Goal: Transaction & Acquisition: Purchase product/service

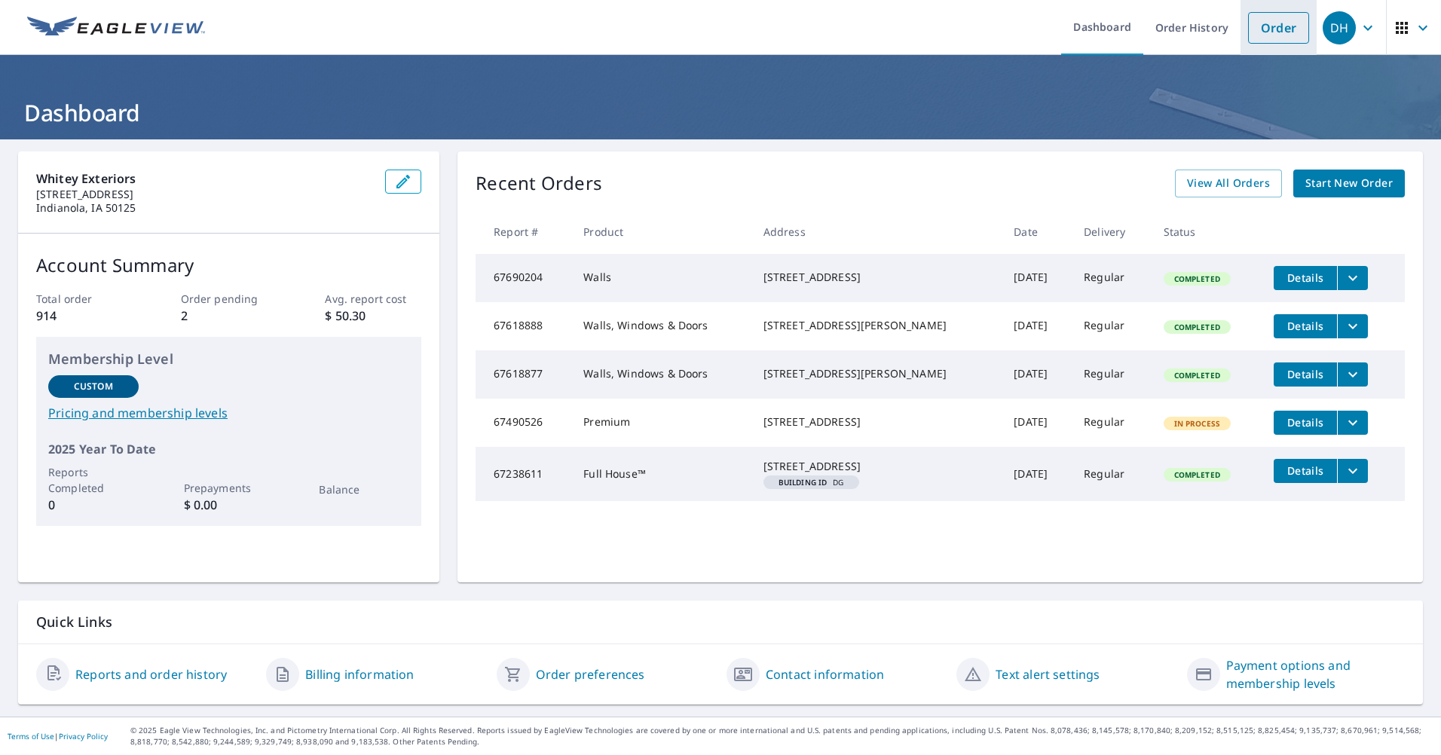
click at [1285, 24] on link "Order" at bounding box center [1278, 28] width 61 height 32
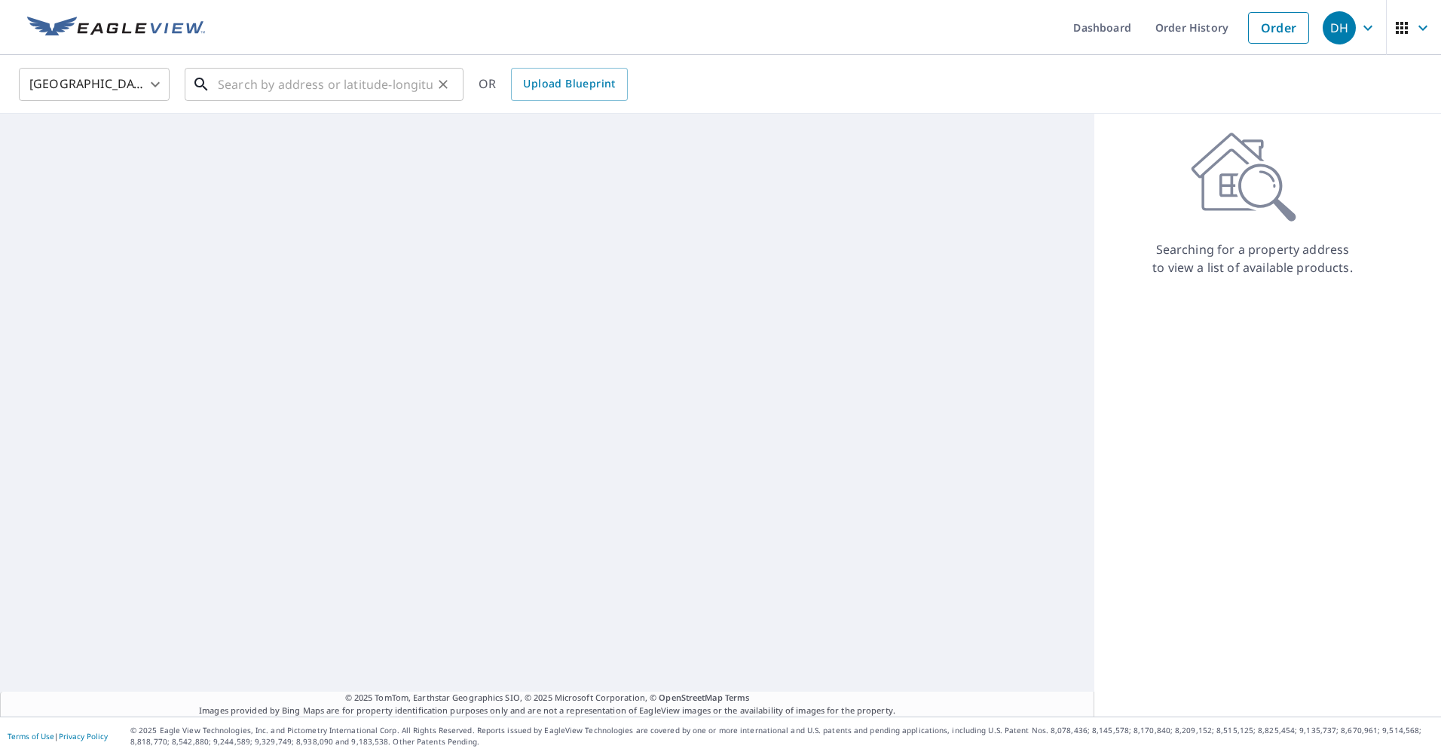
click at [383, 87] on input "text" at bounding box center [325, 84] width 215 height 42
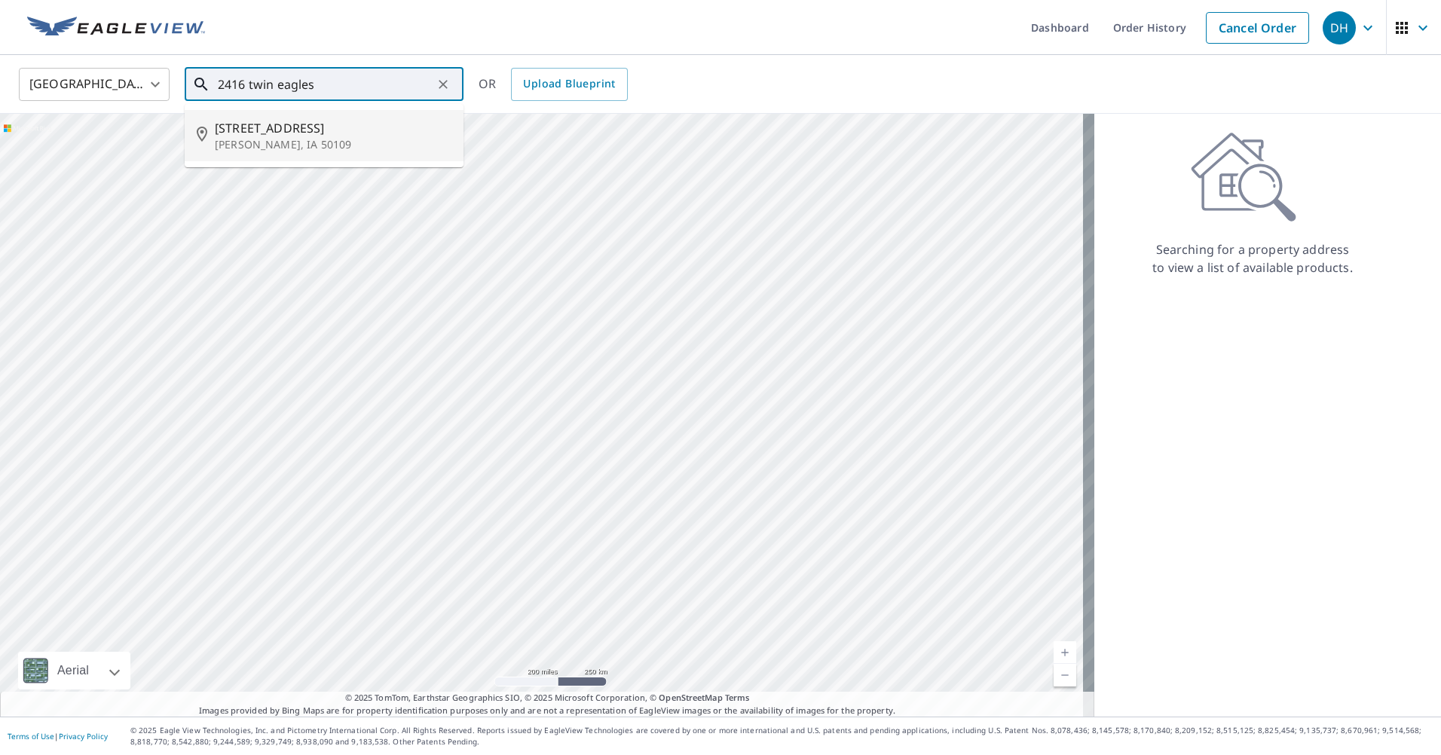
click at [377, 120] on span "[STREET_ADDRESS]" at bounding box center [333, 128] width 237 height 18
type input "[STREET_ADDRESS][PERSON_NAME]"
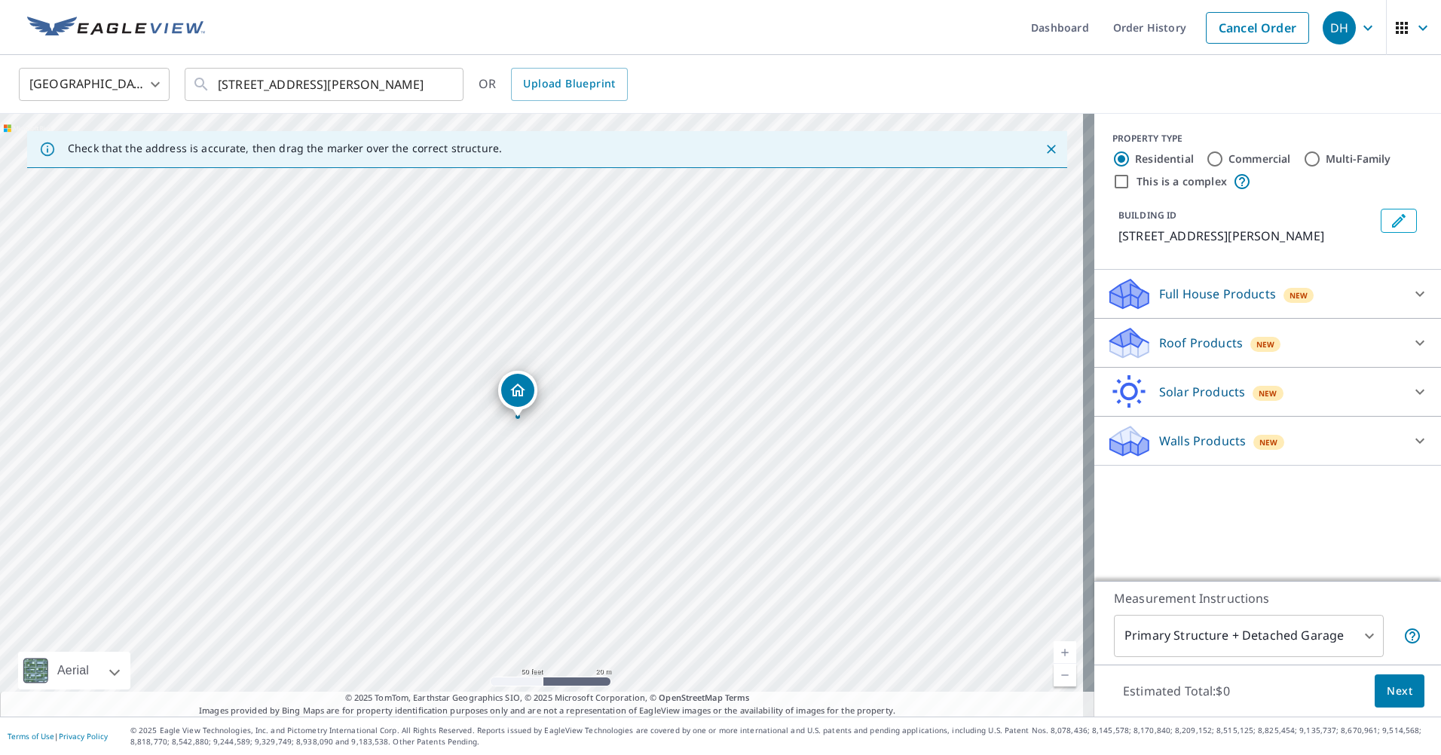
click at [1205, 335] on p "Roof Products" at bounding box center [1201, 343] width 84 height 18
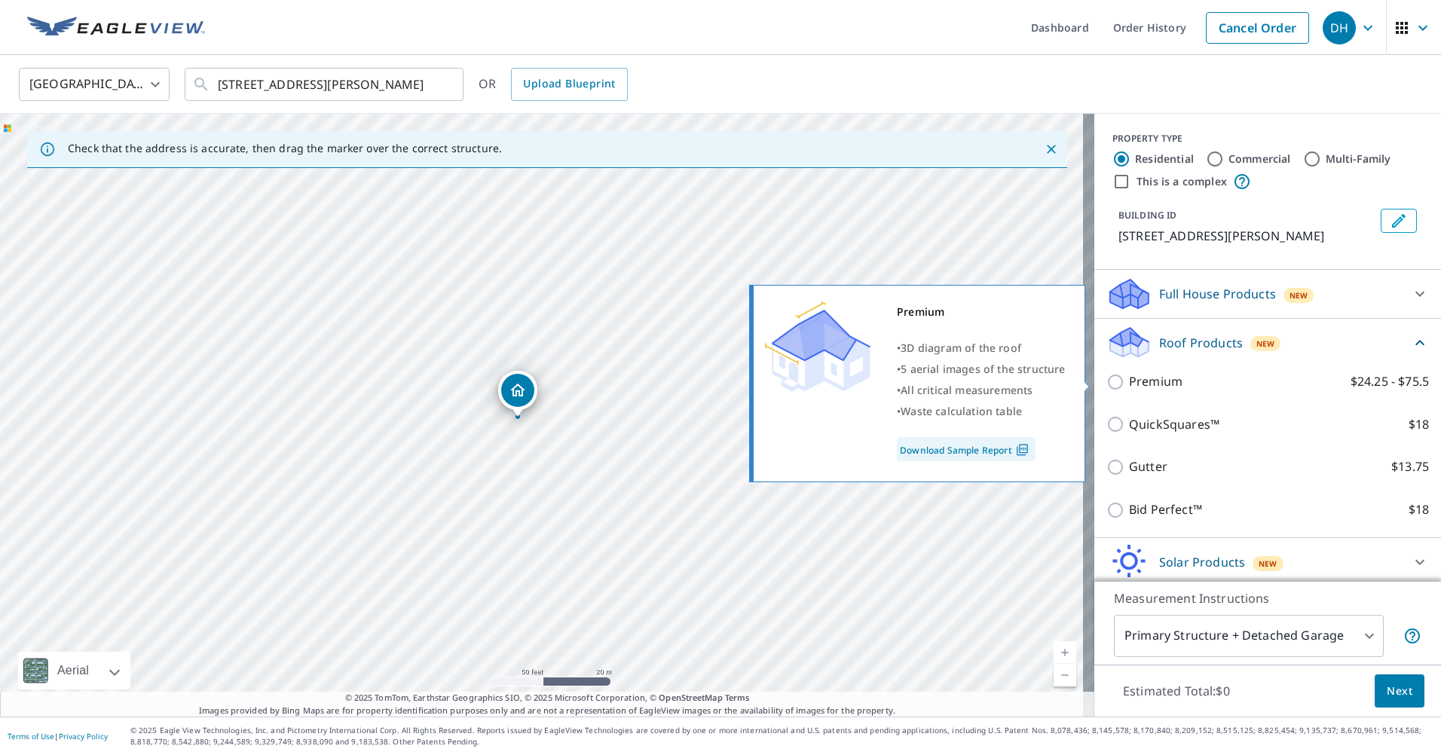
click at [1168, 382] on p "Premium" at bounding box center [1156, 381] width 54 height 19
click at [1129, 382] on input "Premium $24.25 - $75.5" at bounding box center [1118, 382] width 23 height 18
checkbox input "true"
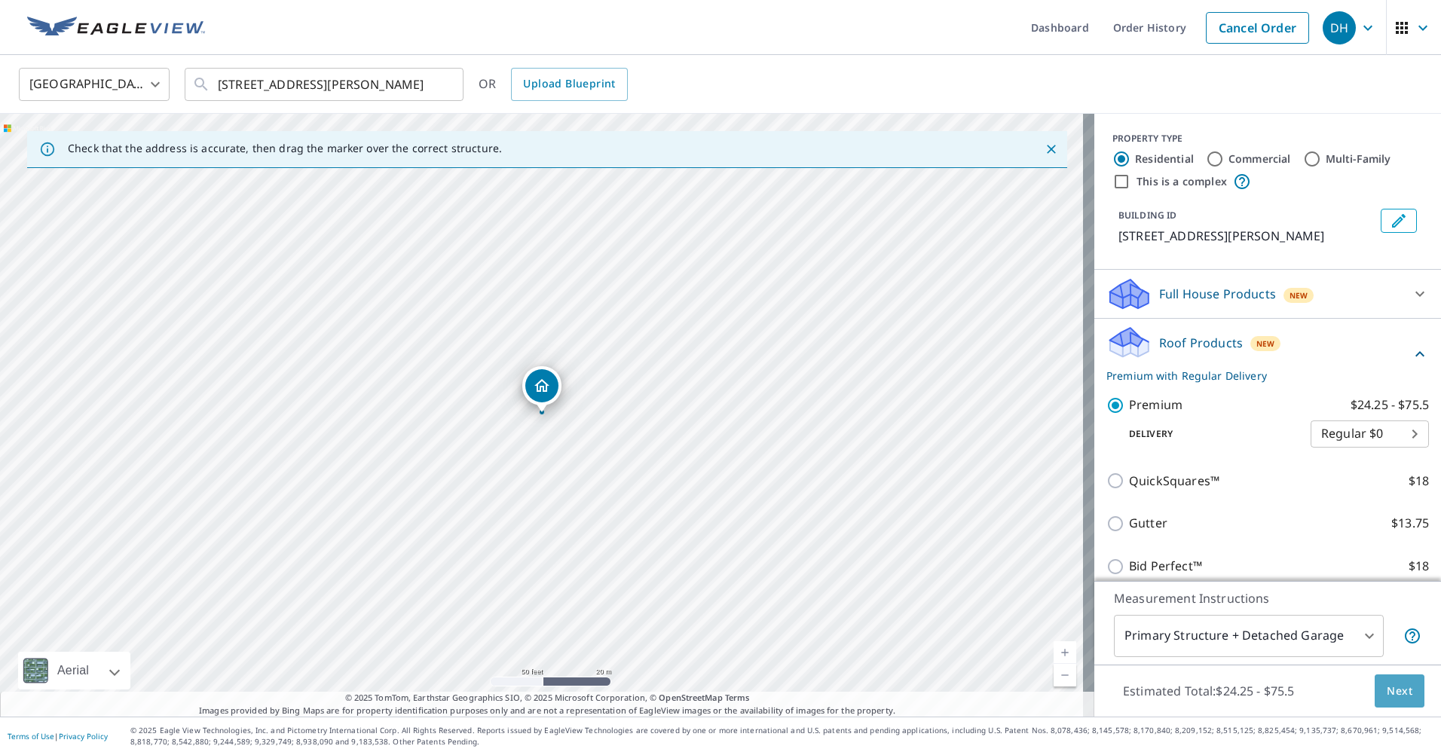
click at [1387, 692] on span "Next" at bounding box center [1400, 691] width 26 height 19
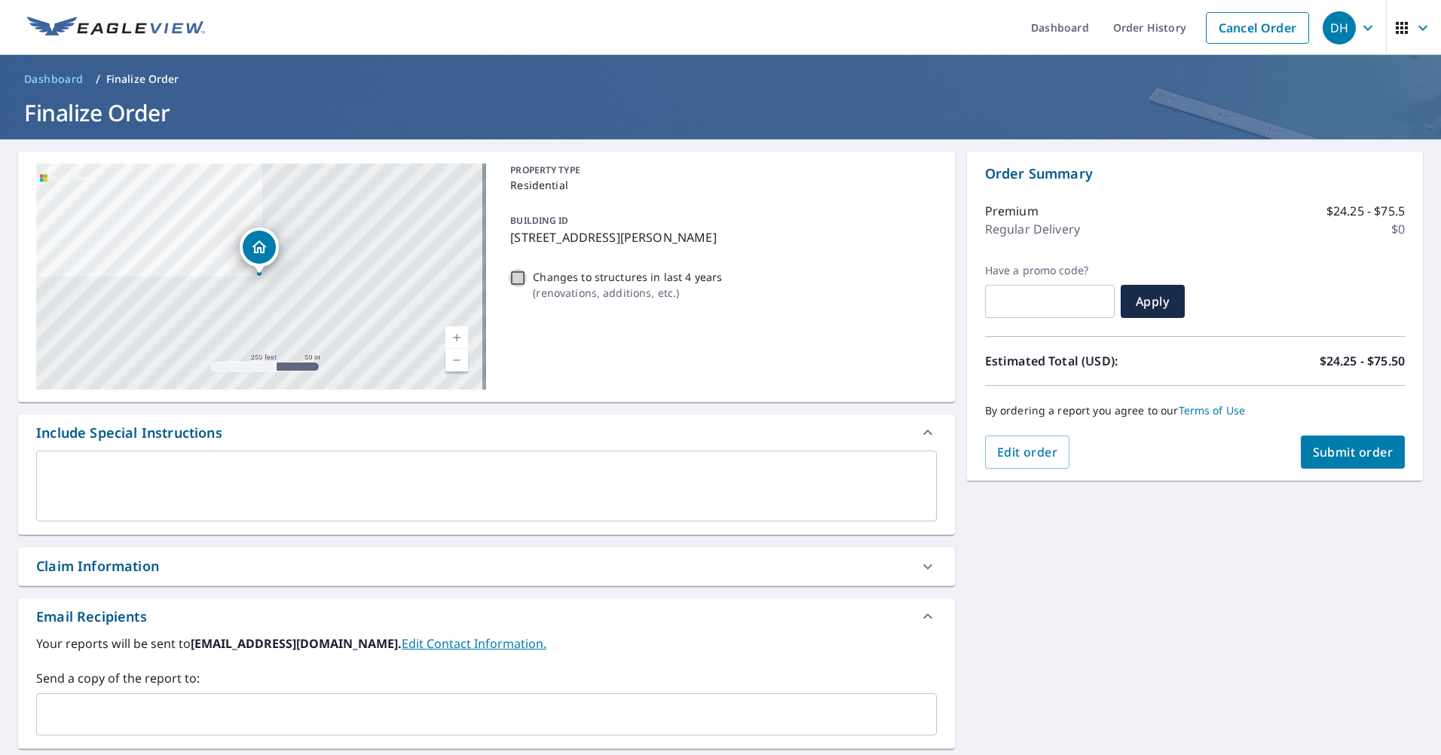
click at [514, 281] on input "Changes to structures in last 4 years ( renovations, additions, etc. )" at bounding box center [518, 278] width 18 height 18
checkbox input "true"
click at [1346, 461] on button "Submit order" at bounding box center [1353, 452] width 105 height 33
